Goal: Navigation & Orientation: Find specific page/section

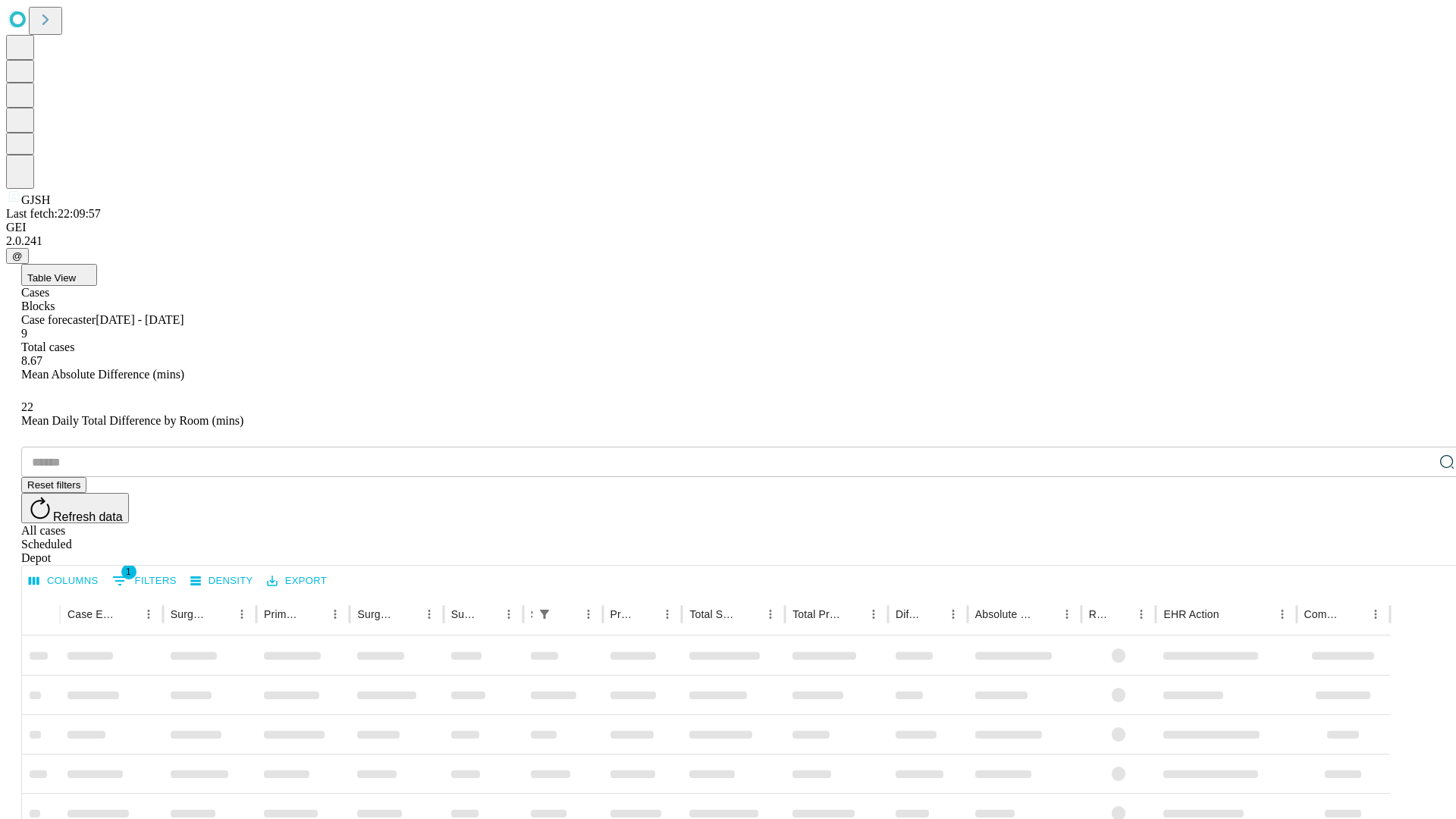
click at [1416, 552] on div "Depot" at bounding box center [742, 558] width 1444 height 13
